Goal: Use online tool/utility: Use online tool/utility

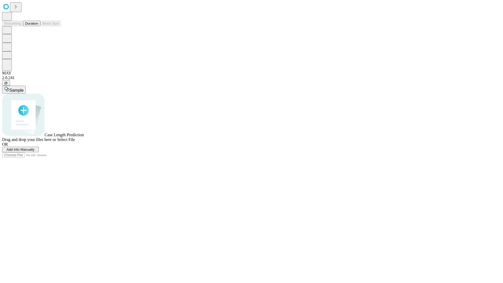
click at [38, 26] on button "Duration" at bounding box center [31, 24] width 17 height 6
click at [75, 142] on span "Select File" at bounding box center [66, 139] width 18 height 4
